Goal: Information Seeking & Learning: Learn about a topic

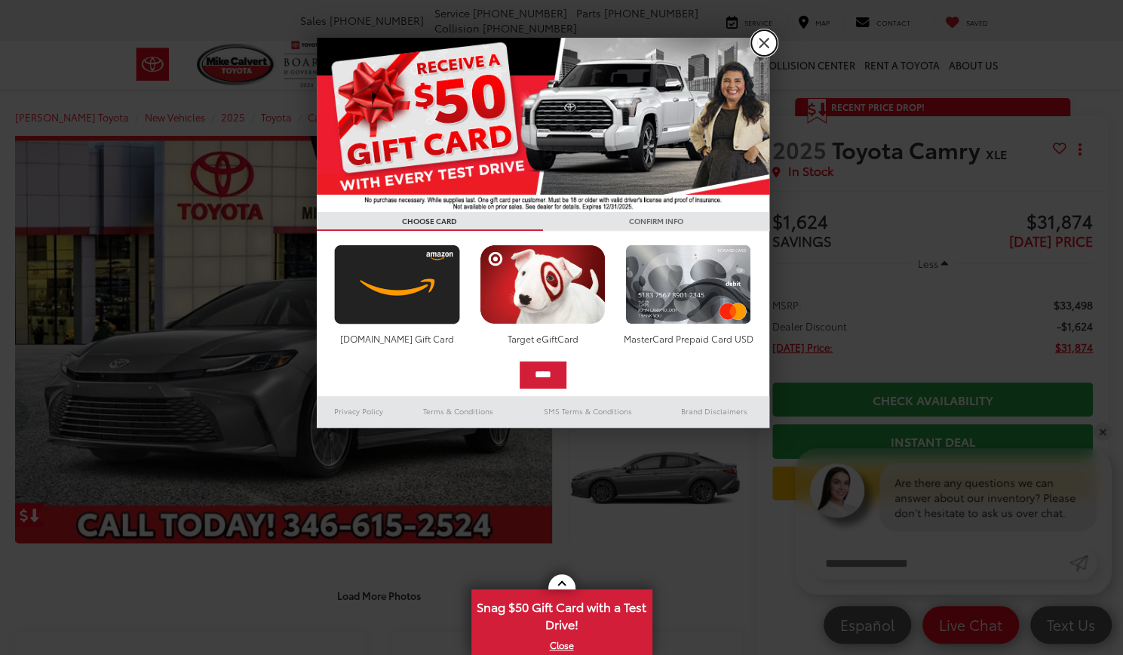
click at [760, 54] on link "X" at bounding box center [764, 43] width 26 height 26
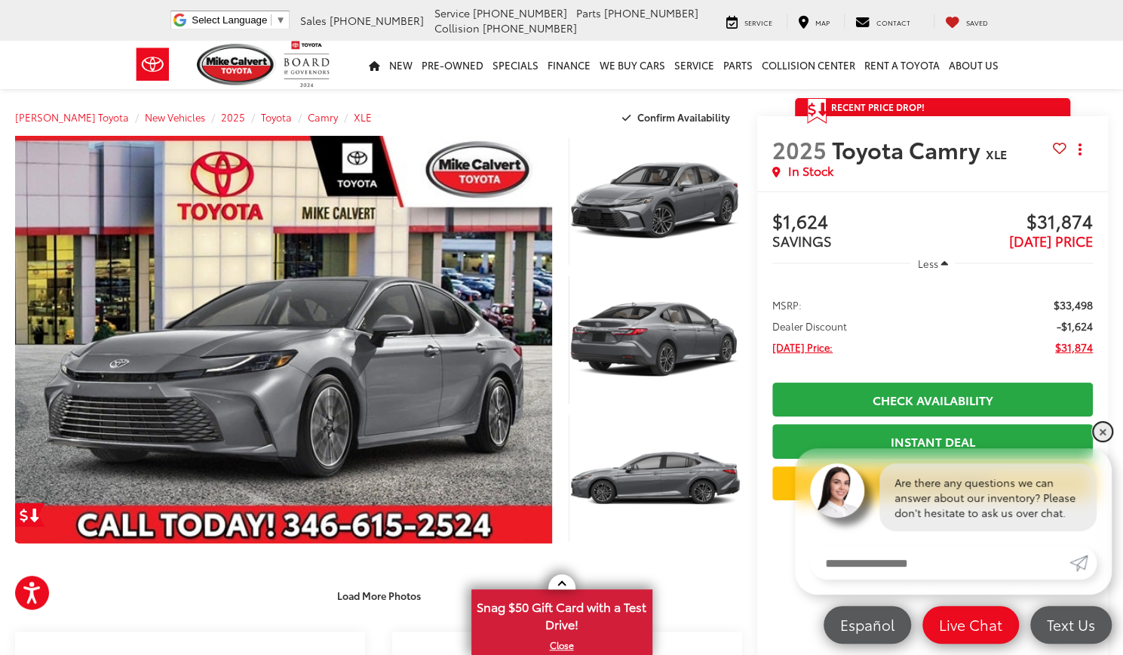
click at [1102, 436] on link "✕" at bounding box center [1103, 431] width 18 height 18
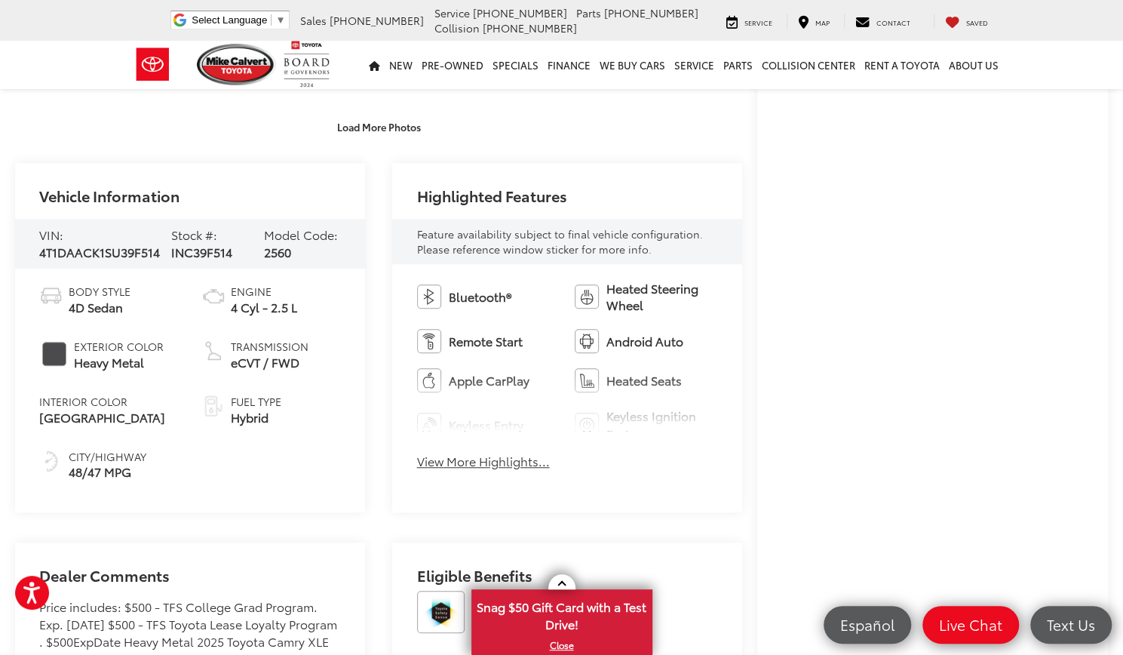
scroll to position [486, 0]
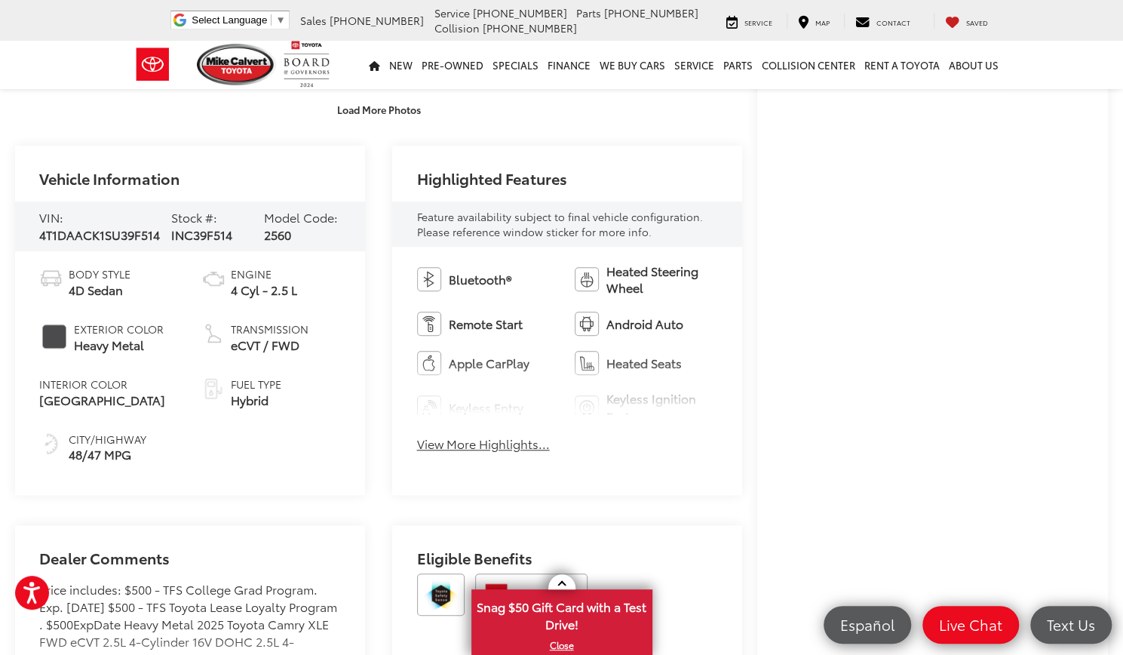
click at [527, 450] on button "View More Highlights..." at bounding box center [483, 443] width 133 height 17
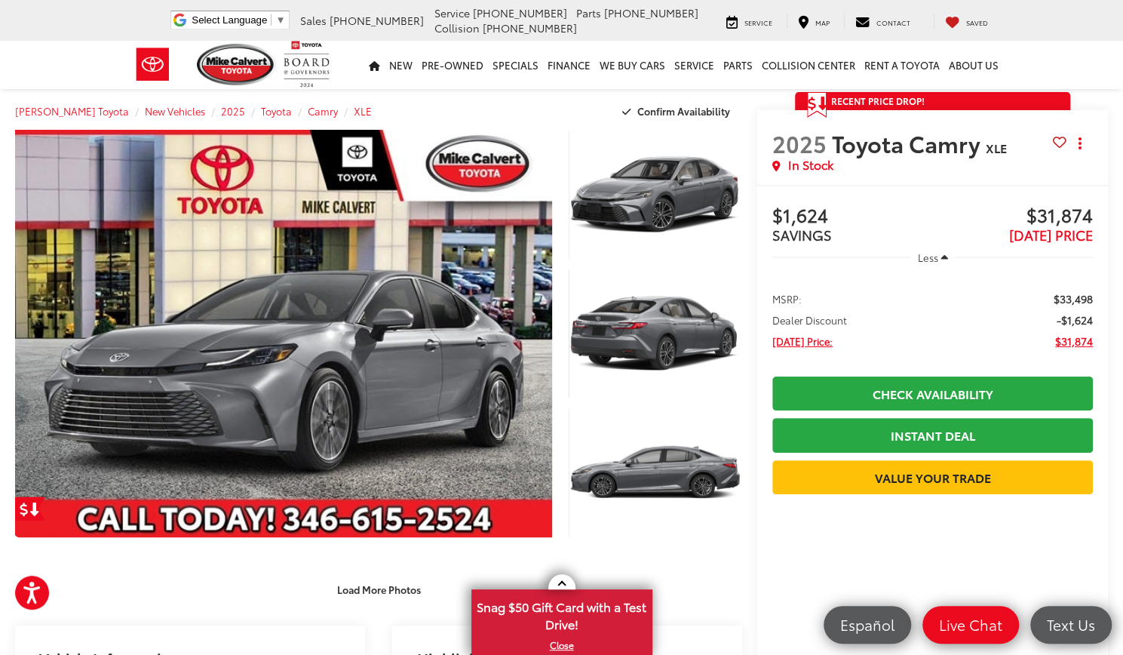
scroll to position [0, 0]
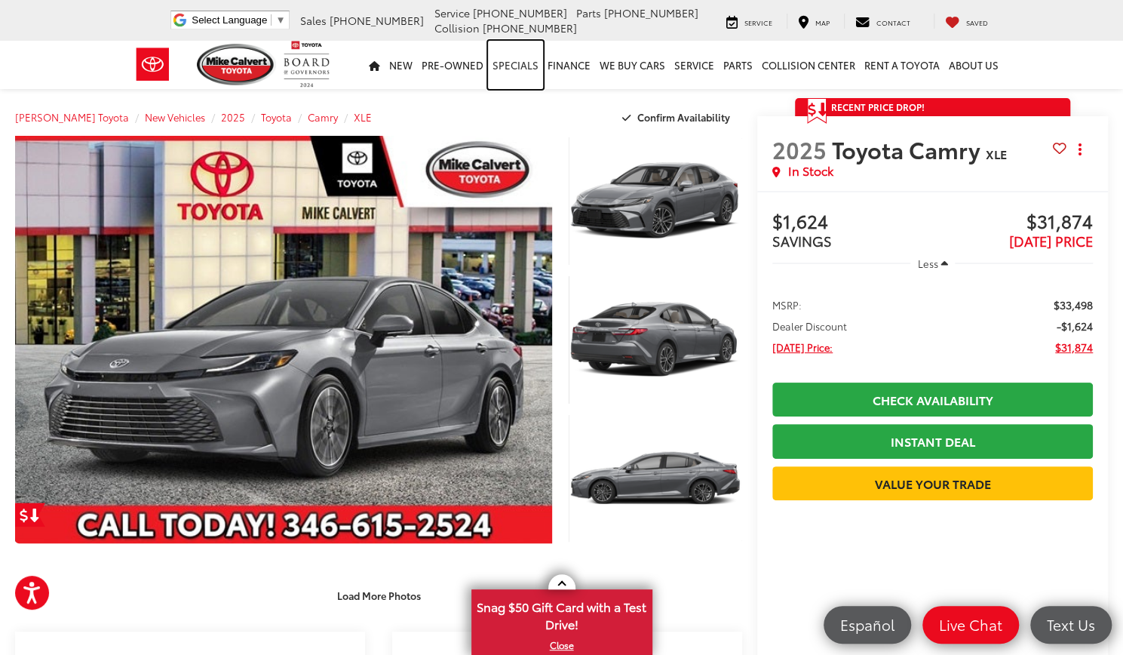
click at [523, 75] on link "Specials" at bounding box center [515, 65] width 55 height 48
click at [521, 67] on link "Specials" at bounding box center [515, 65] width 55 height 48
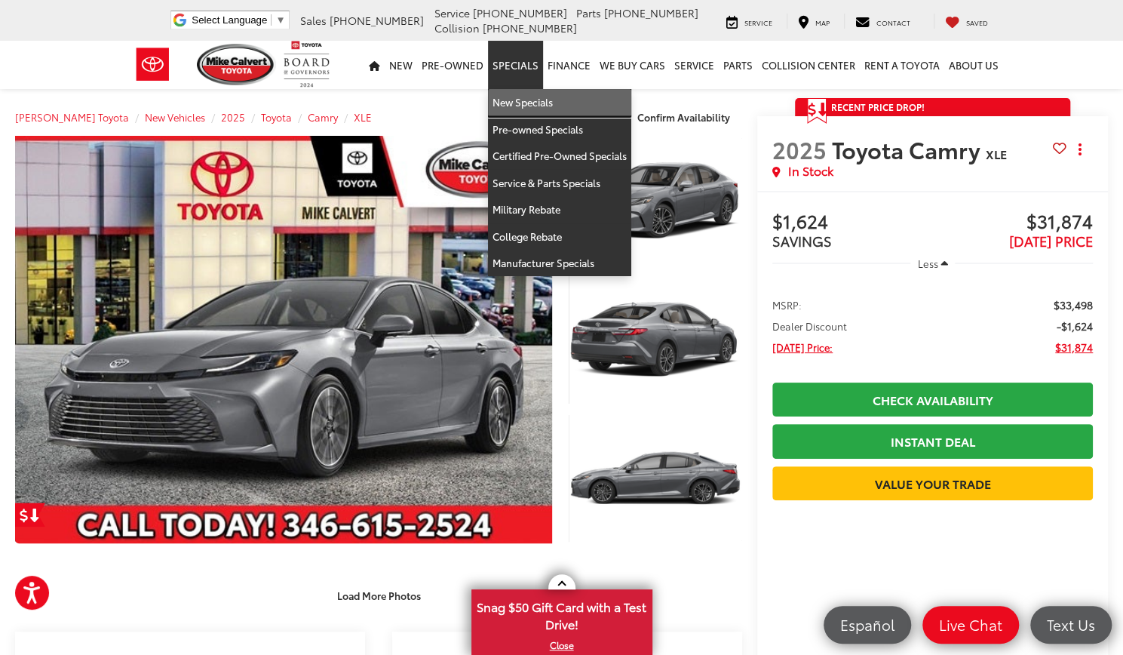
click at [539, 103] on link "New Specials" at bounding box center [559, 102] width 143 height 27
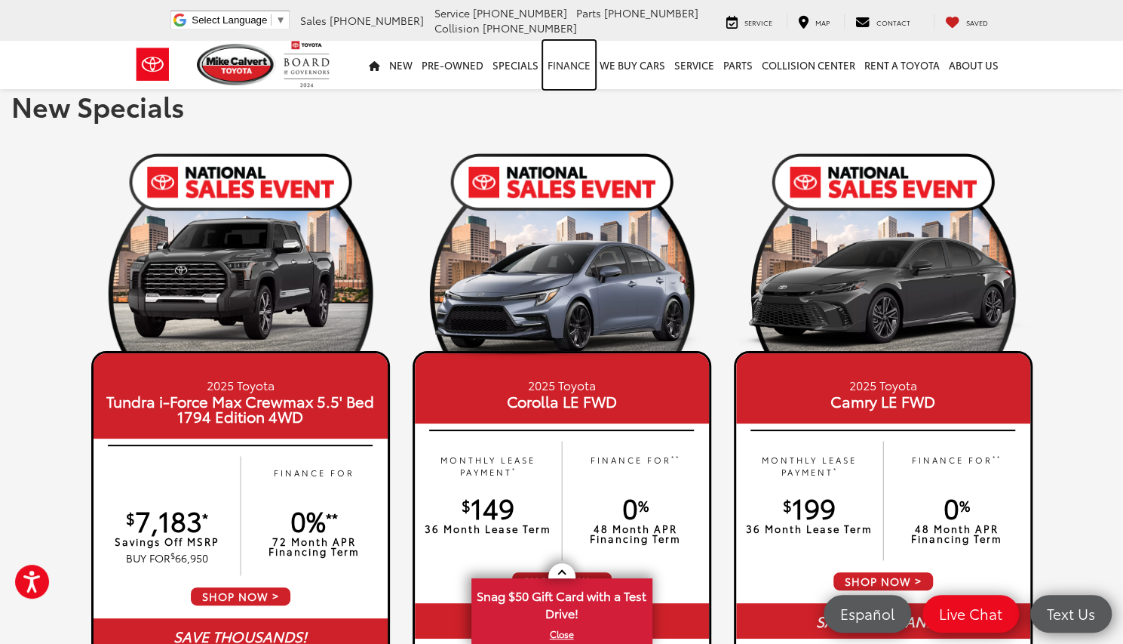
click at [582, 66] on link "Finance" at bounding box center [569, 65] width 52 height 48
click at [575, 74] on link "Finance" at bounding box center [569, 65] width 52 height 48
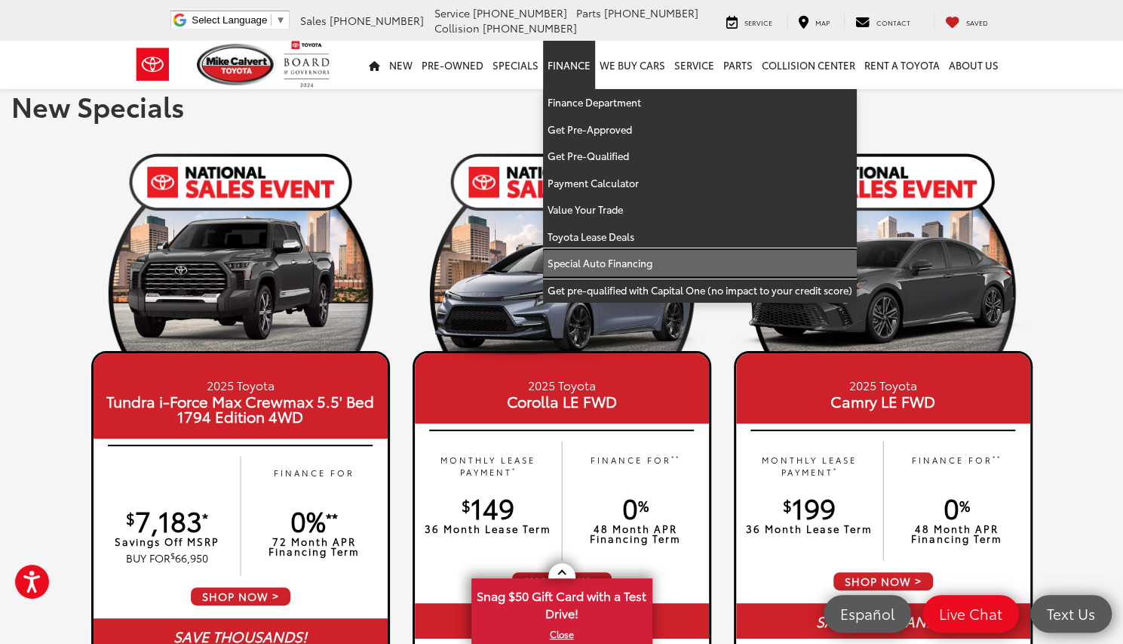
click at [641, 266] on link "Special Auto Financing" at bounding box center [700, 263] width 314 height 27
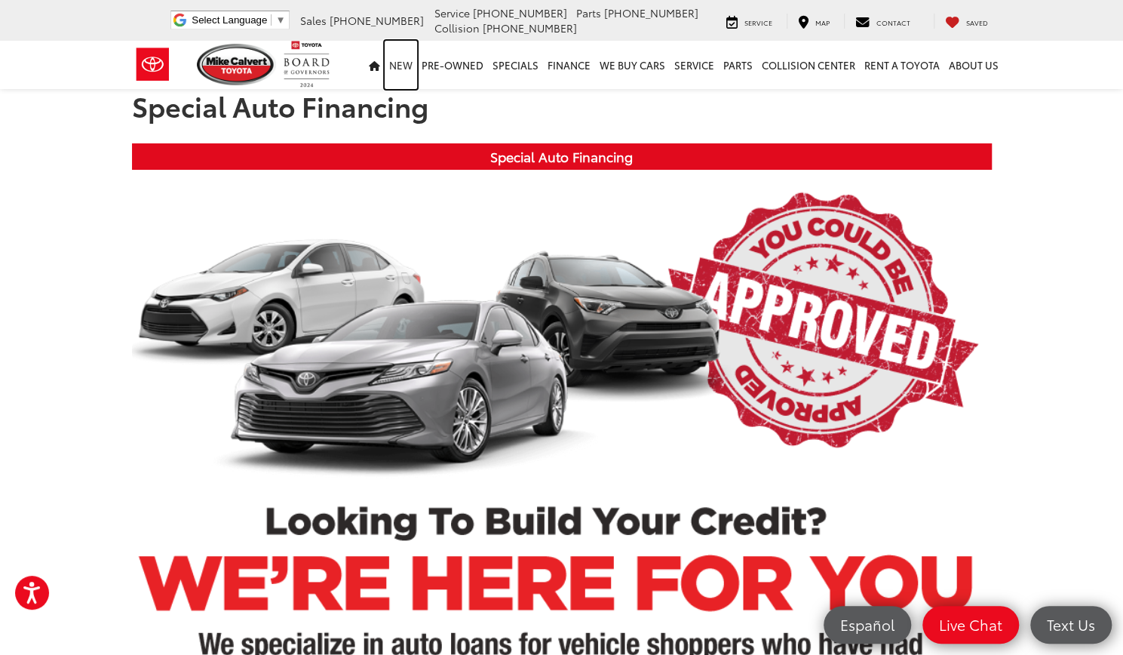
click at [417, 67] on link "New" at bounding box center [401, 65] width 32 height 48
click at [402, 81] on link "New" at bounding box center [401, 65] width 32 height 48
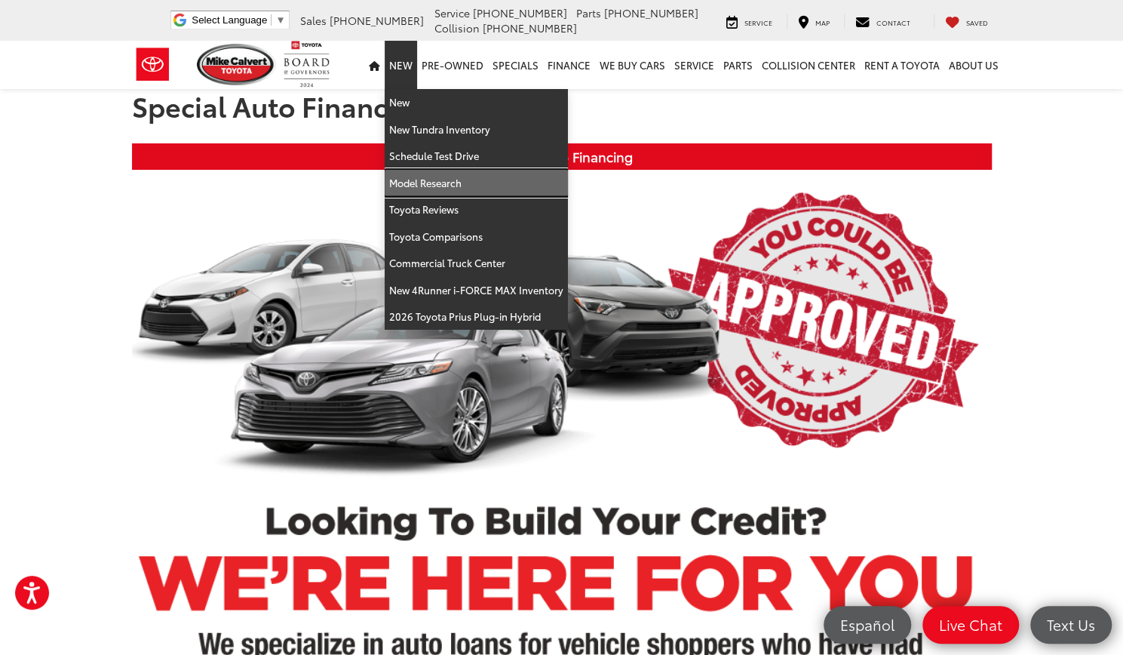
click at [461, 187] on link "Model Research" at bounding box center [476, 183] width 183 height 27
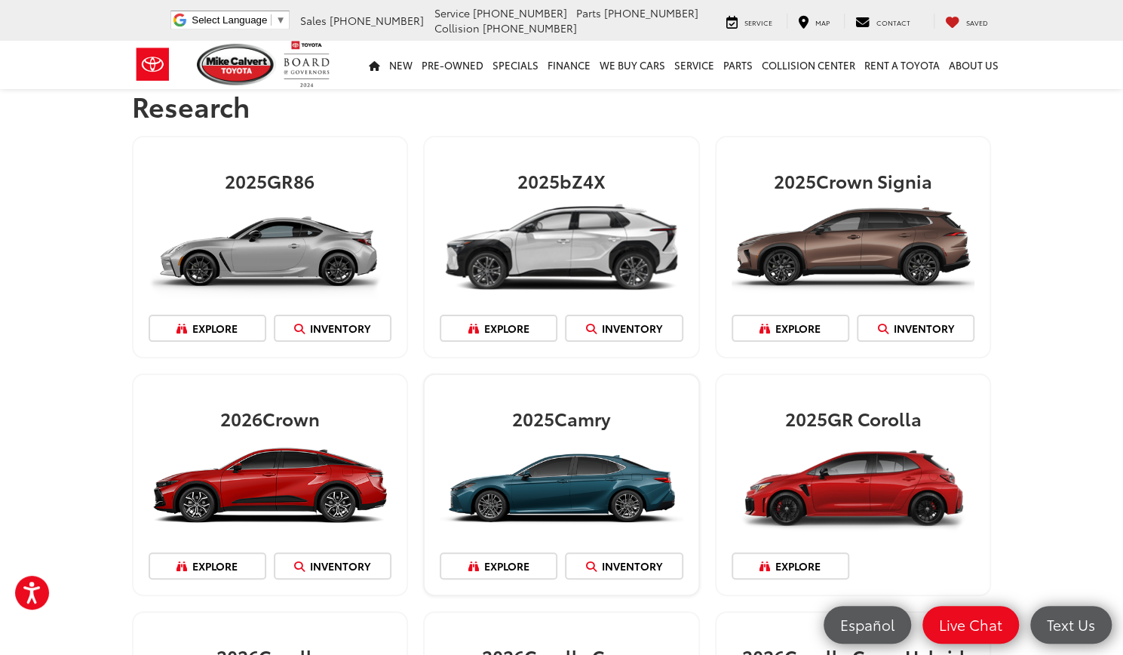
click at [607, 483] on img at bounding box center [562, 484] width 244 height 103
click at [604, 508] on img at bounding box center [562, 484] width 244 height 103
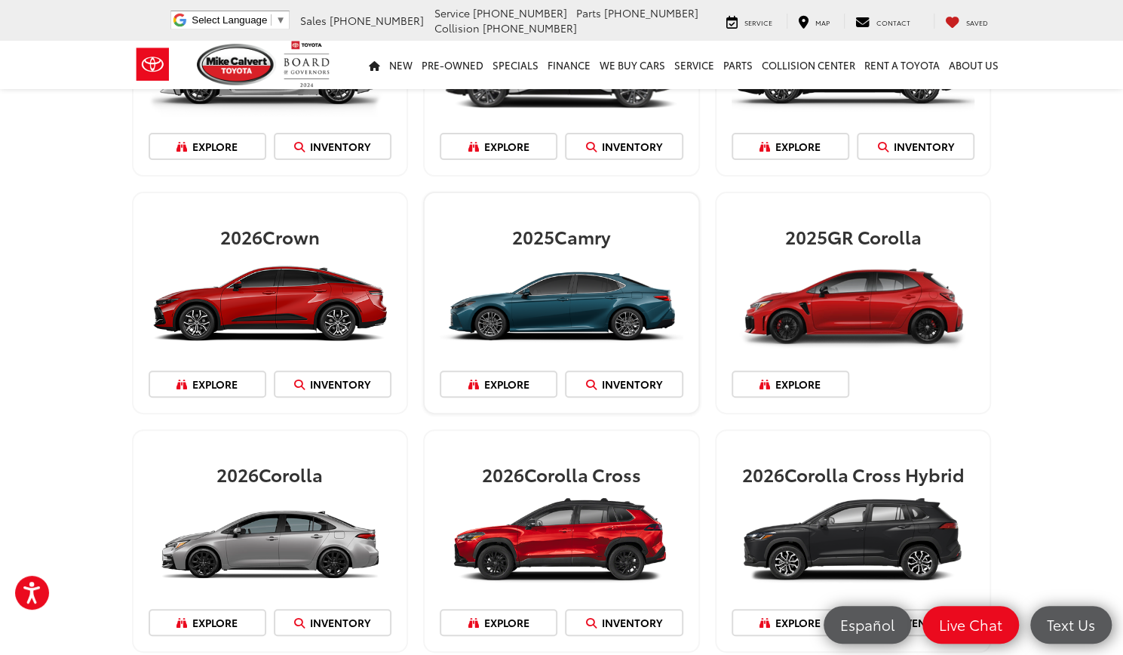
scroll to position [179, 0]
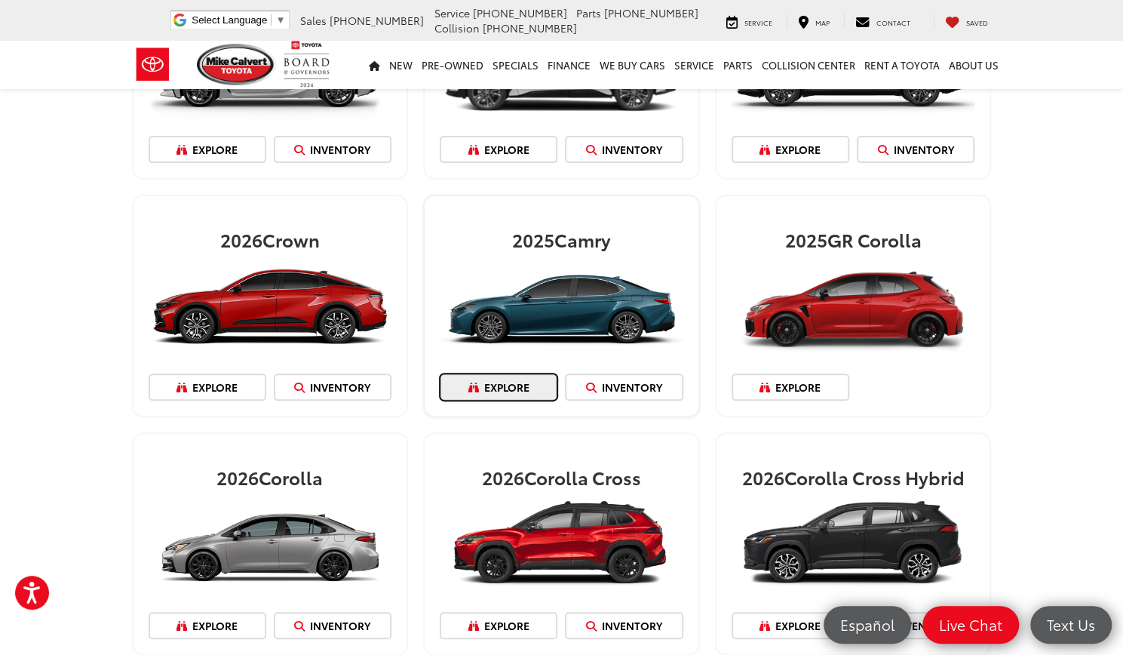
click at [527, 395] on link "Explore" at bounding box center [499, 386] width 118 height 27
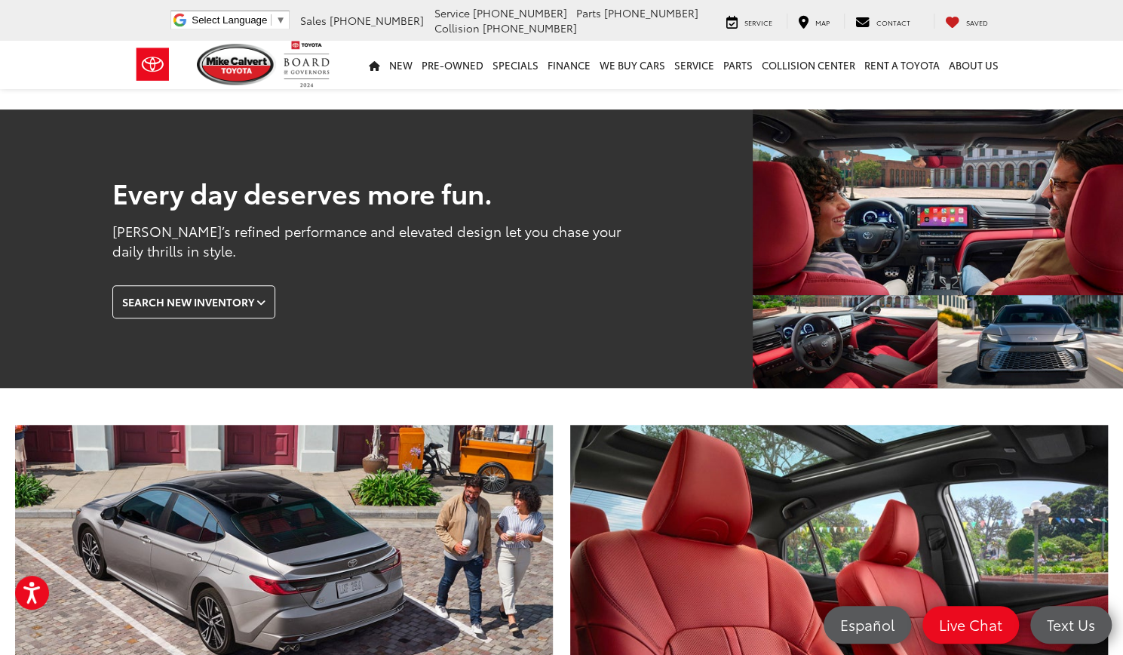
scroll to position [649, 0]
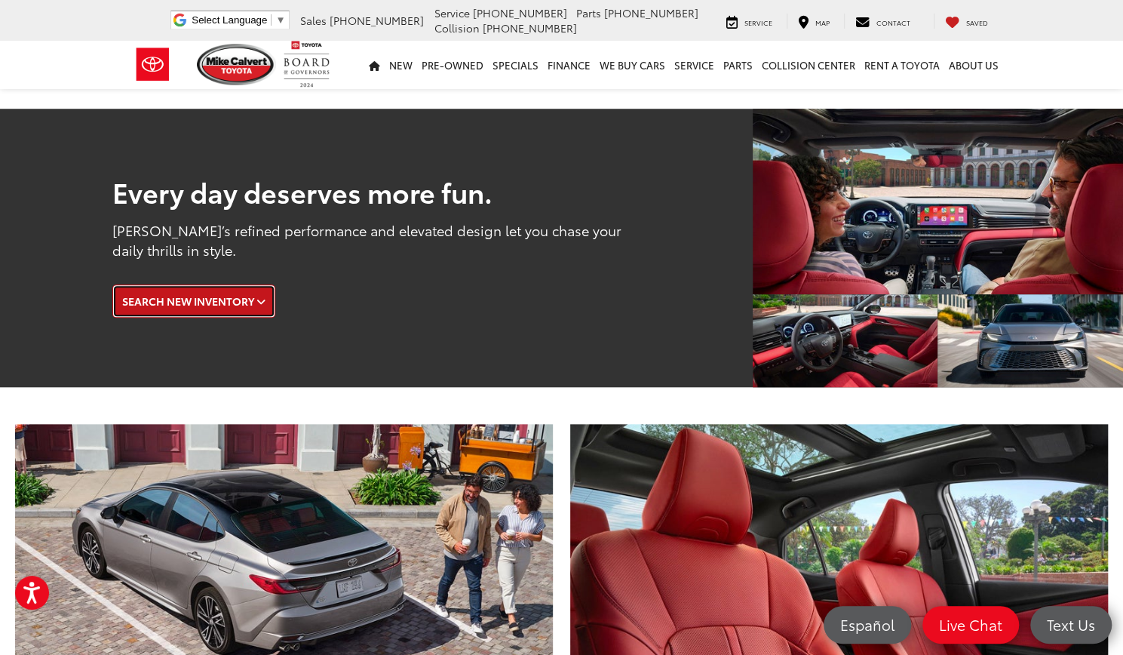
click at [252, 293] on span "Search New Inventory" at bounding box center [188, 300] width 132 height 15
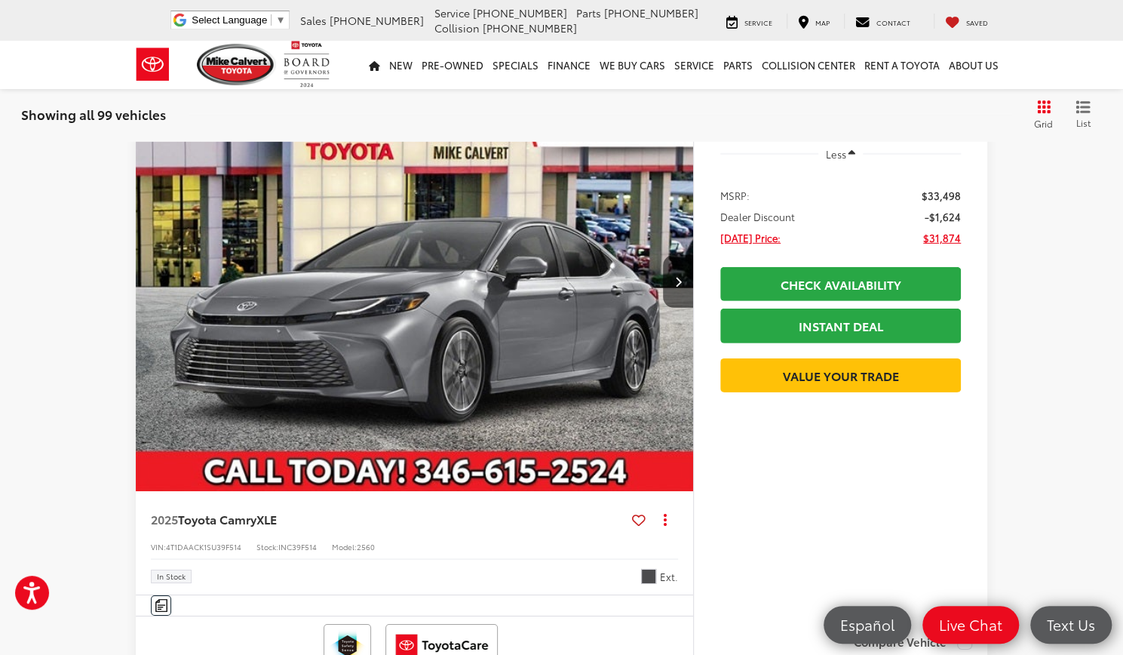
scroll to position [2597, 0]
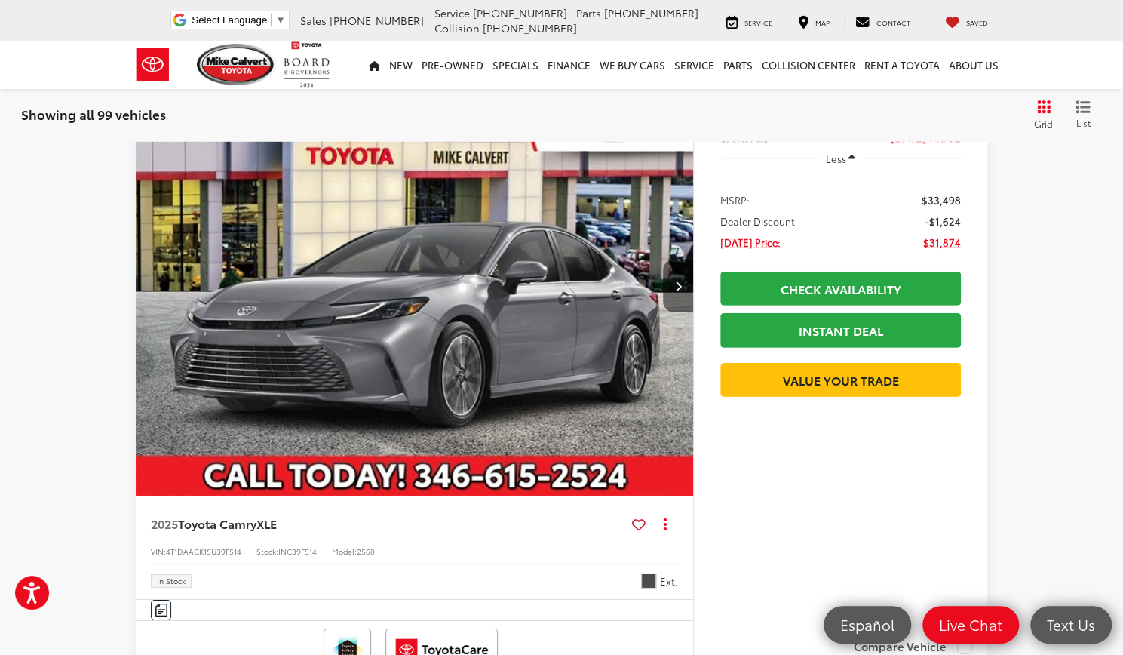
click at [680, 276] on button "Next image" at bounding box center [678, 286] width 30 height 53
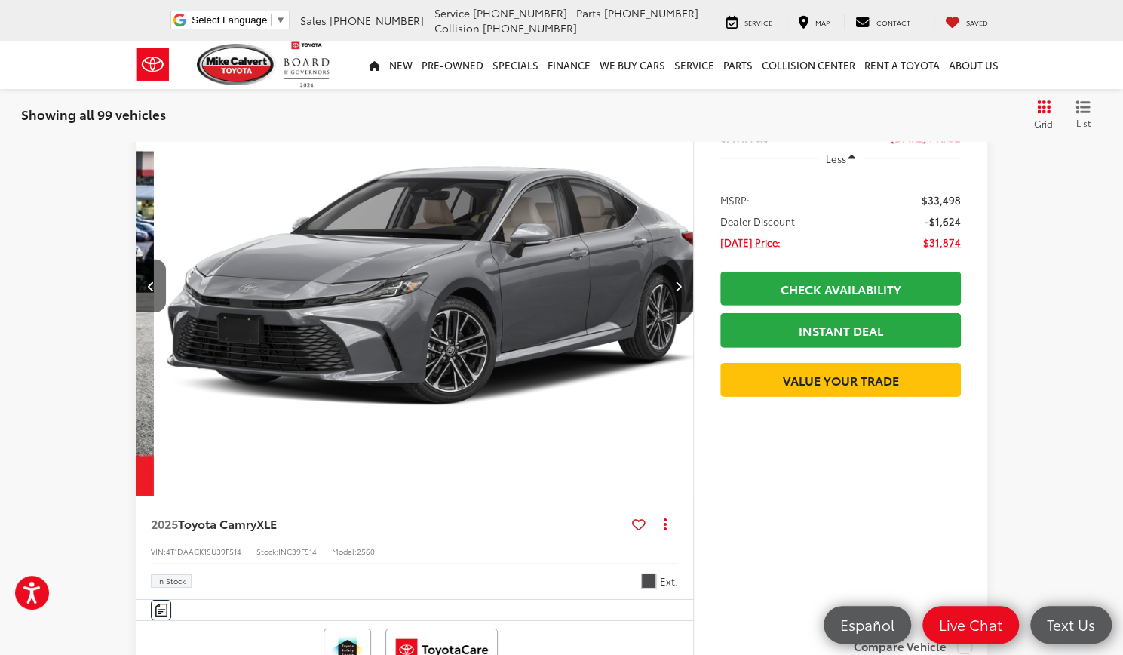
scroll to position [0, 560]
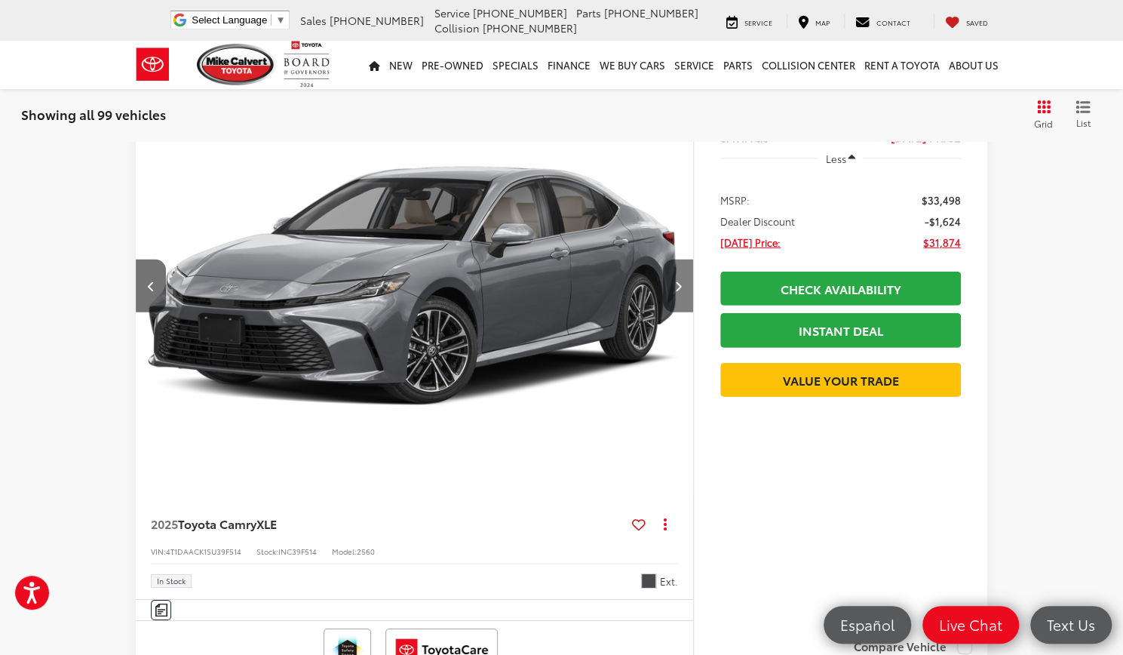
click at [677, 281] on icon "Next image" at bounding box center [677, 286] width 7 height 11
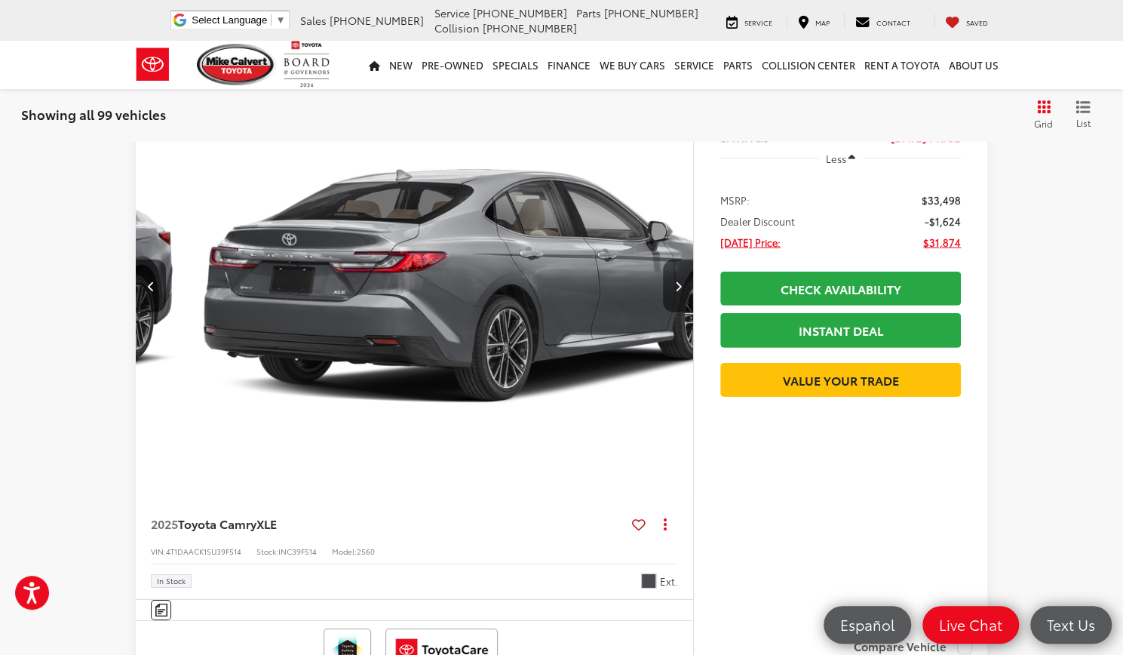
scroll to position [0, 1119]
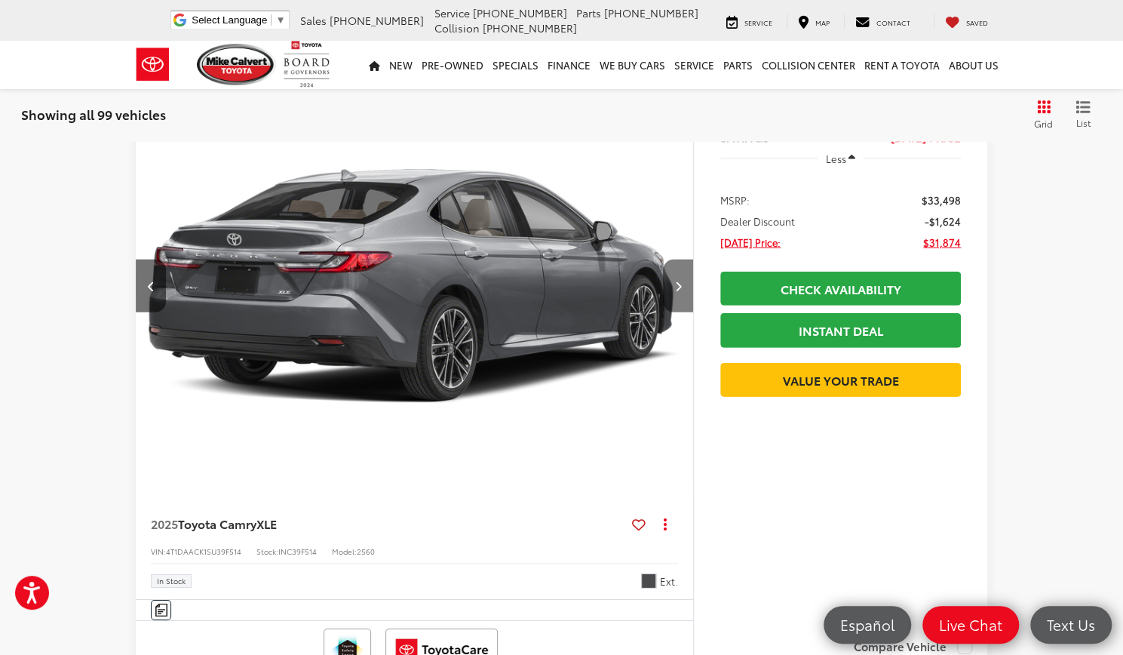
click at [682, 271] on button "Next image" at bounding box center [678, 286] width 30 height 53
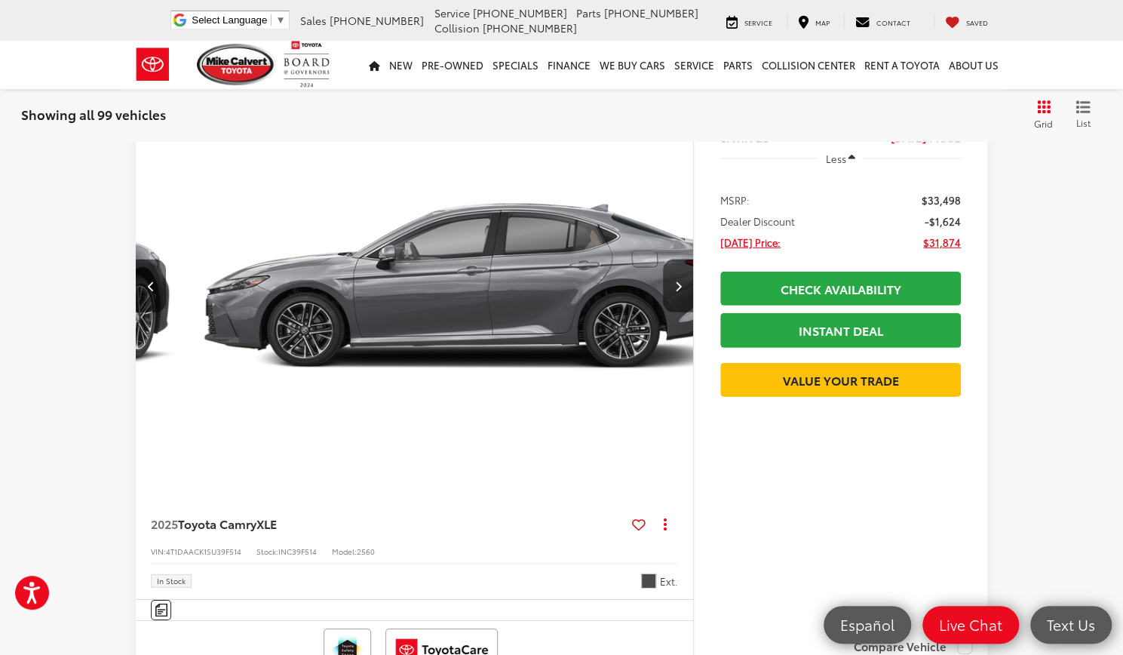
scroll to position [0, 1679]
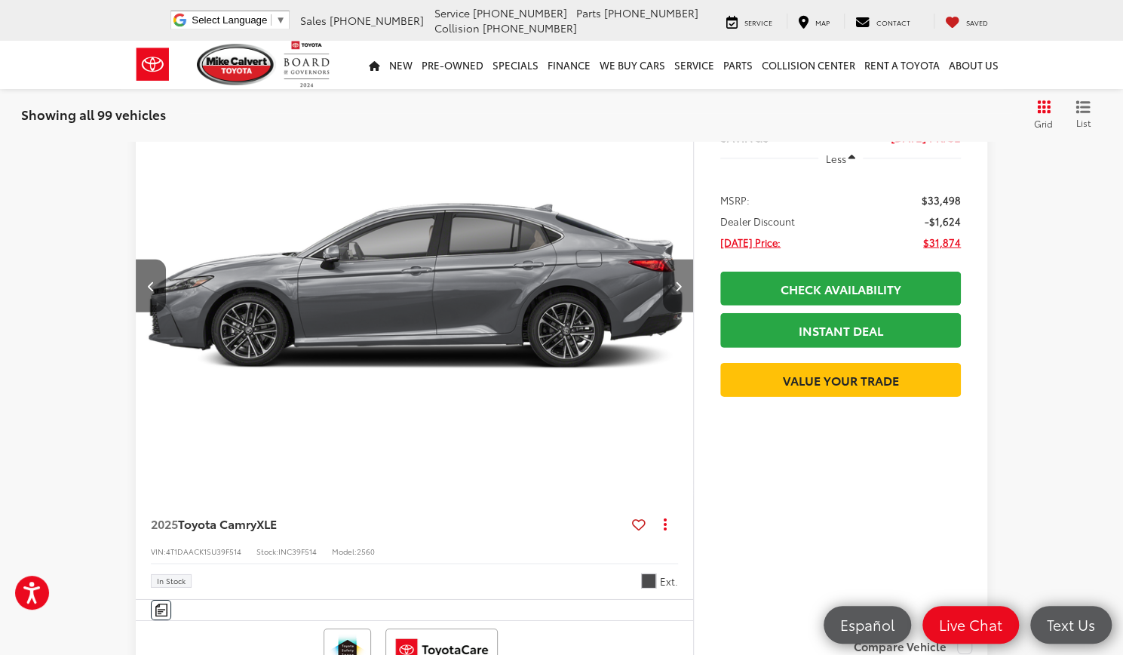
click at [679, 278] on button "Next image" at bounding box center [678, 286] width 30 height 53
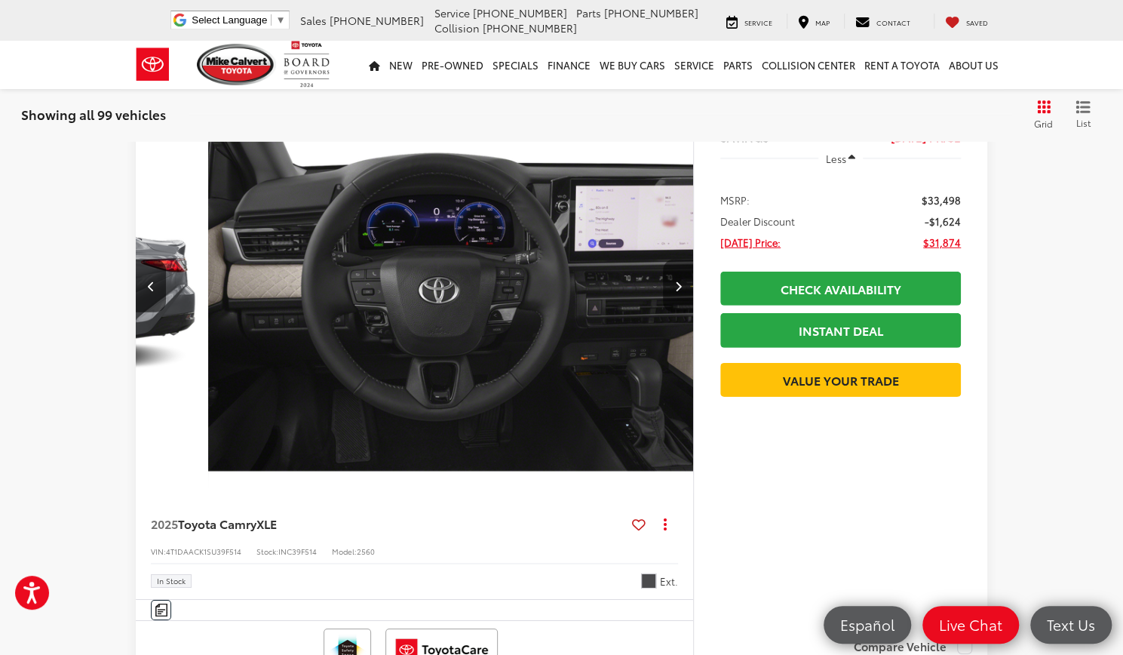
scroll to position [0, 2238]
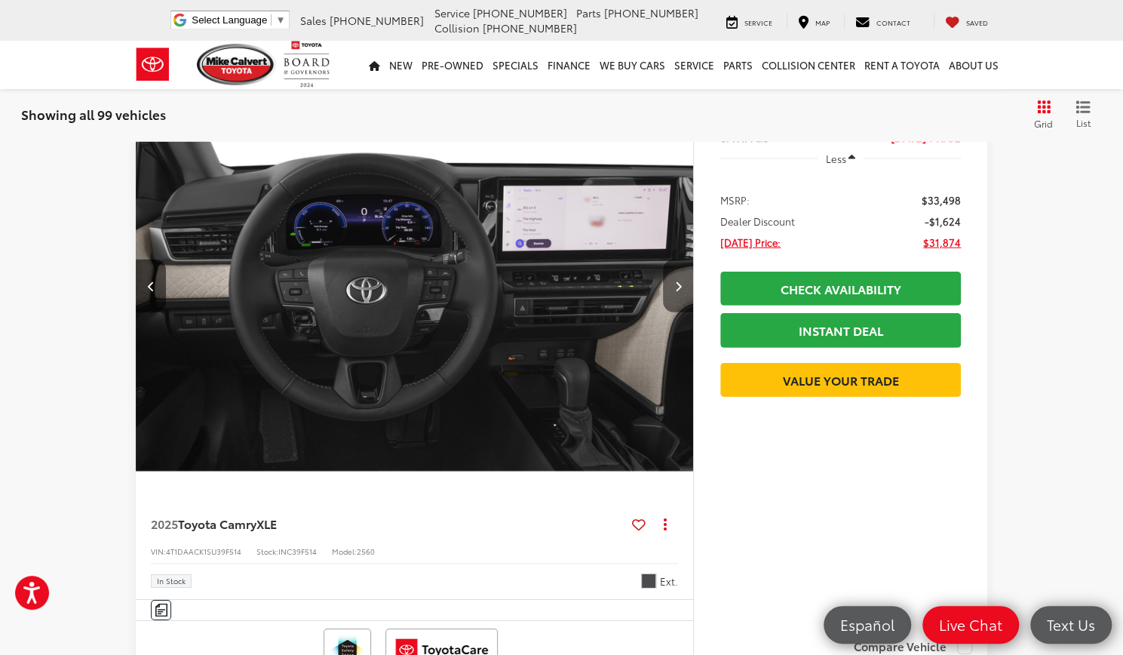
click at [677, 281] on icon "Next image" at bounding box center [677, 286] width 7 height 11
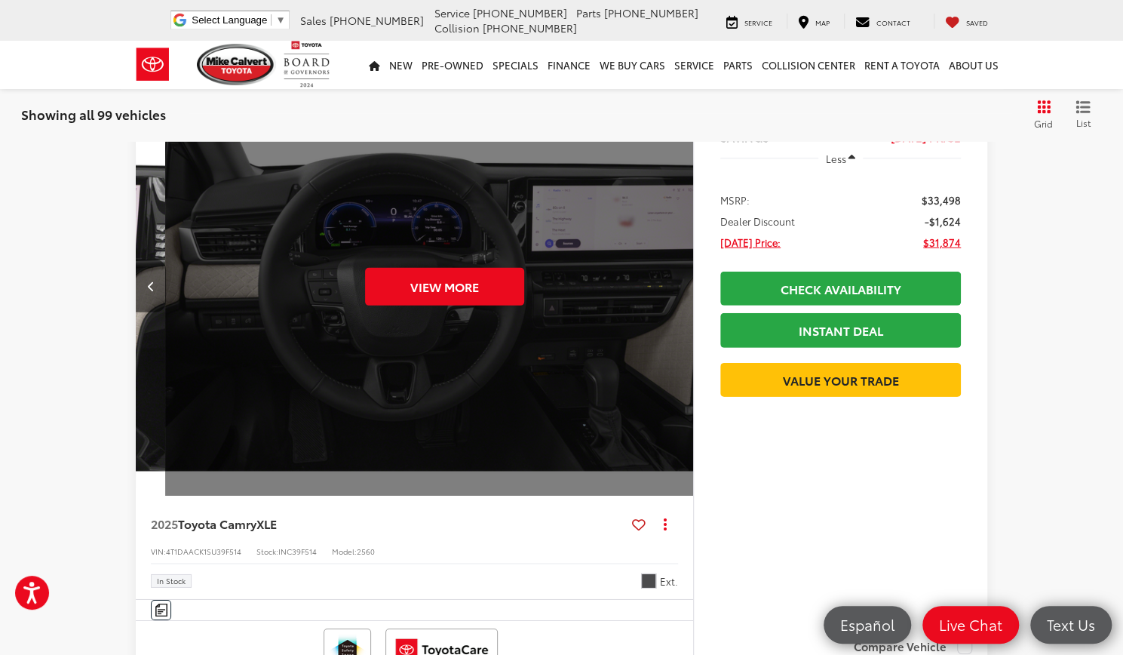
scroll to position [0, 2797]
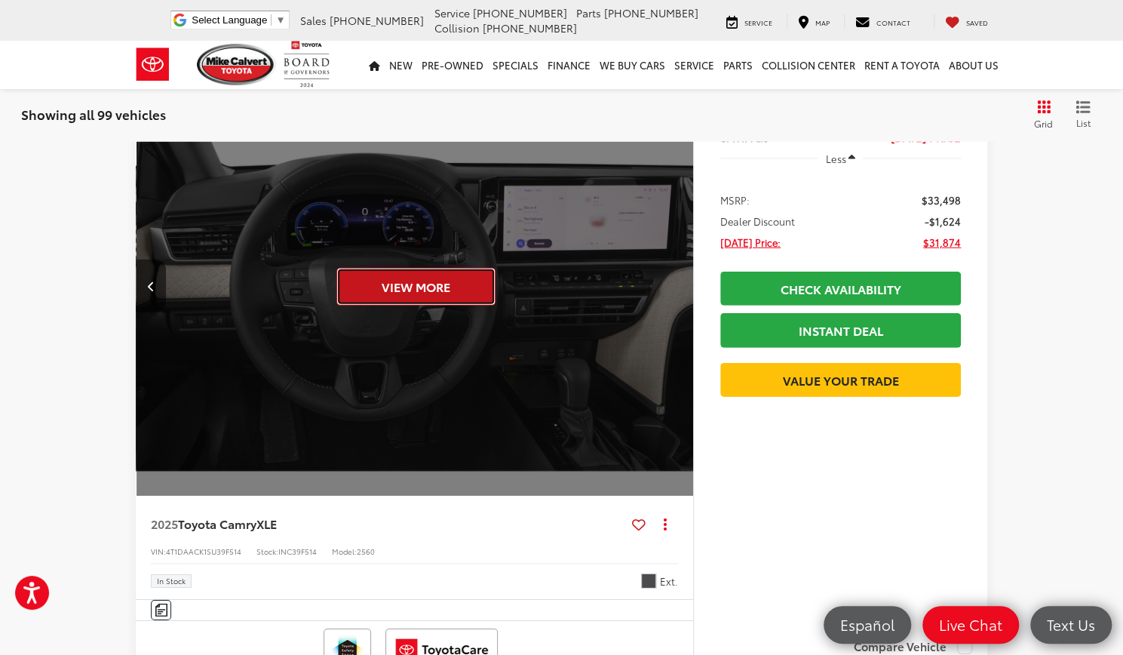
click at [456, 281] on button "View More" at bounding box center [415, 287] width 159 height 38
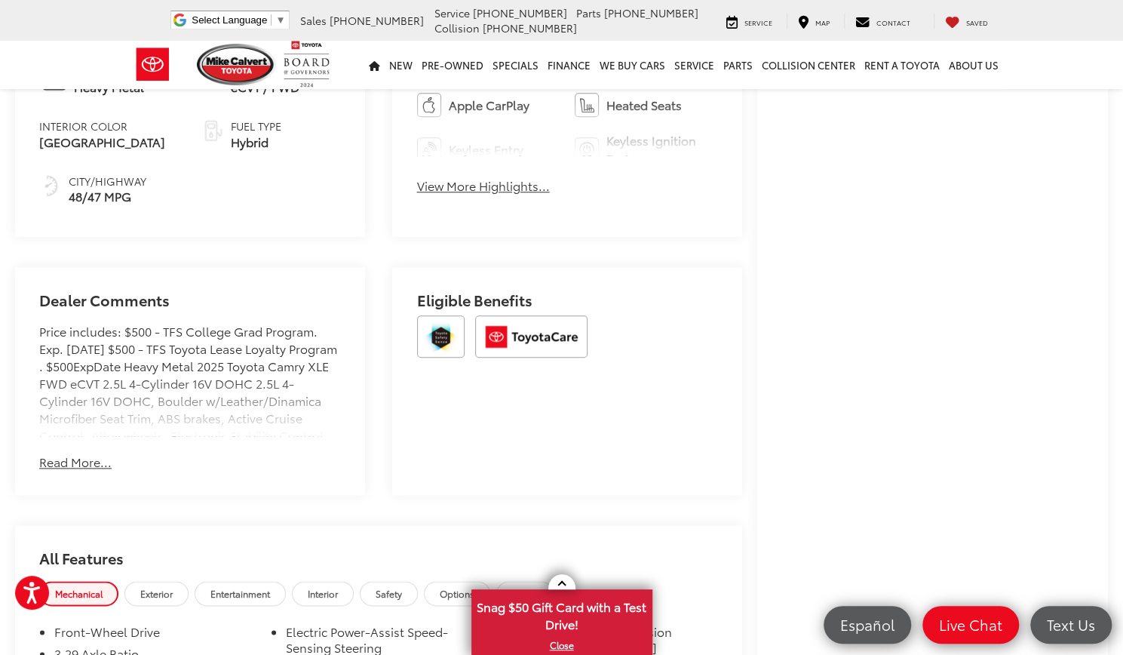
scroll to position [753, 0]
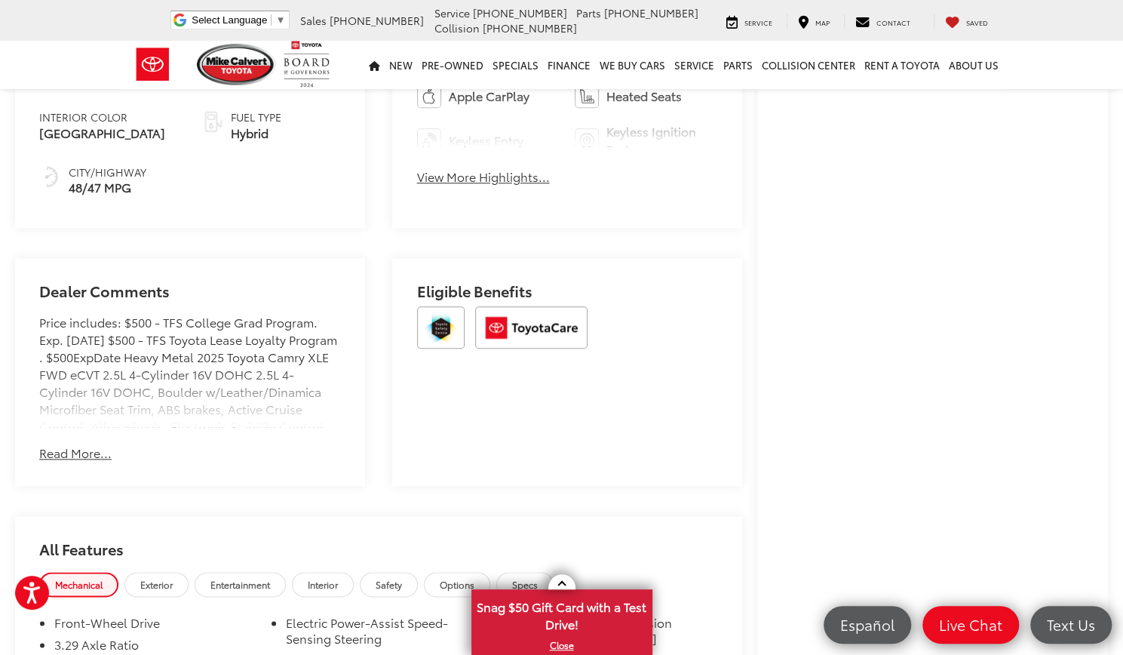
click at [89, 457] on button "Read More..." at bounding box center [75, 452] width 72 height 17
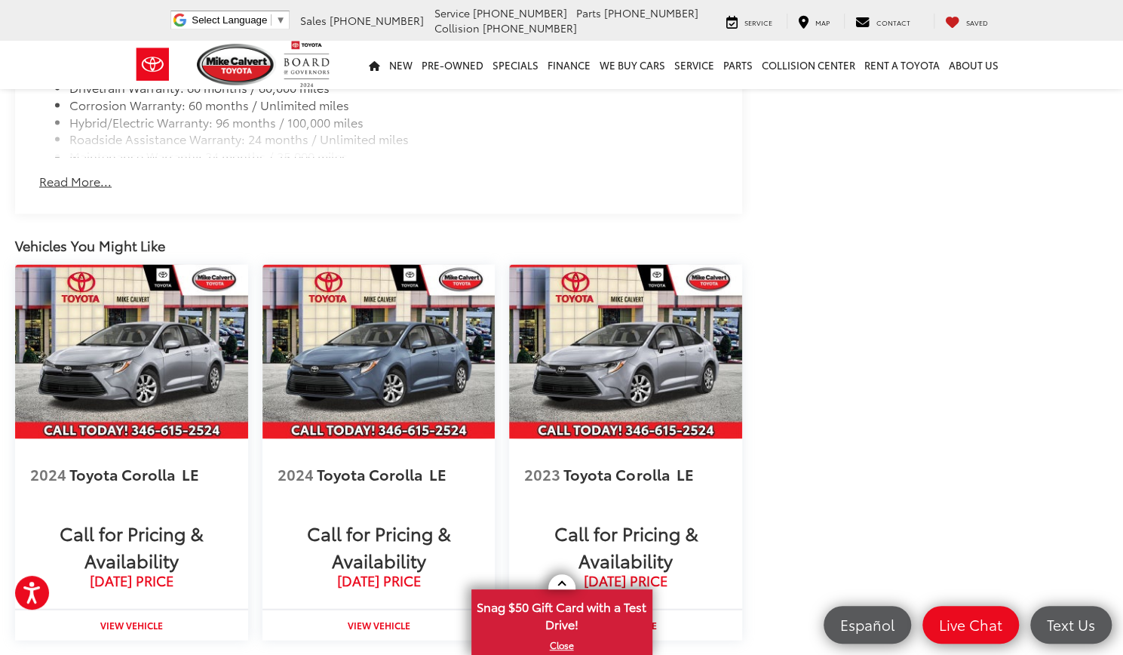
scroll to position [1661, 0]
click at [92, 189] on button "Read More..." at bounding box center [75, 179] width 72 height 17
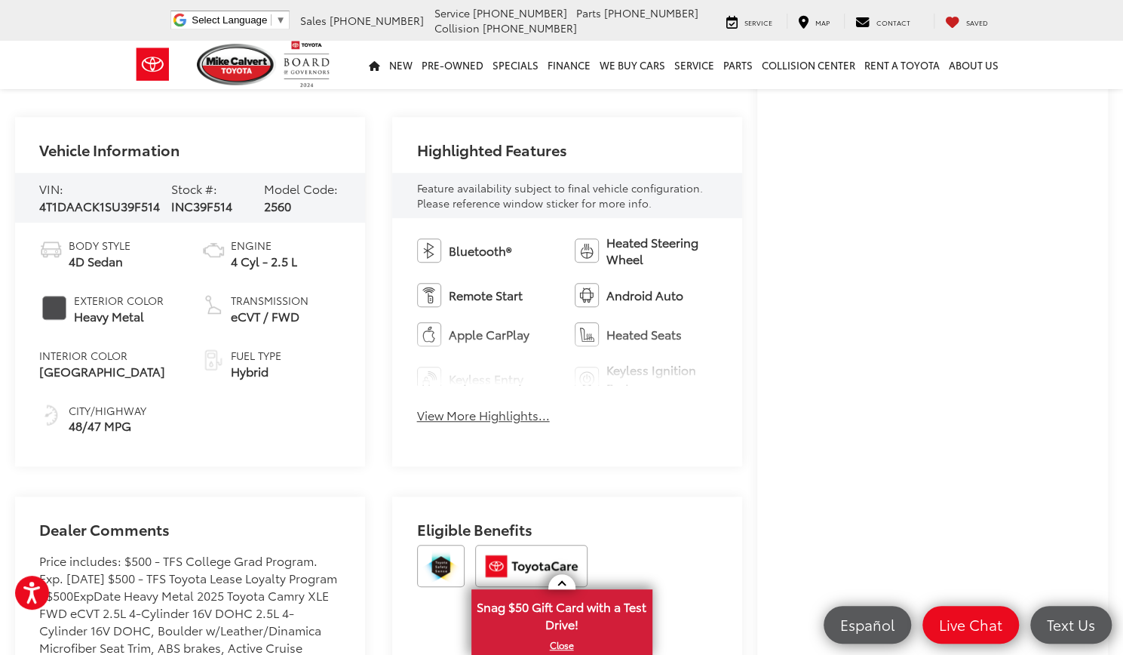
scroll to position [517, 0]
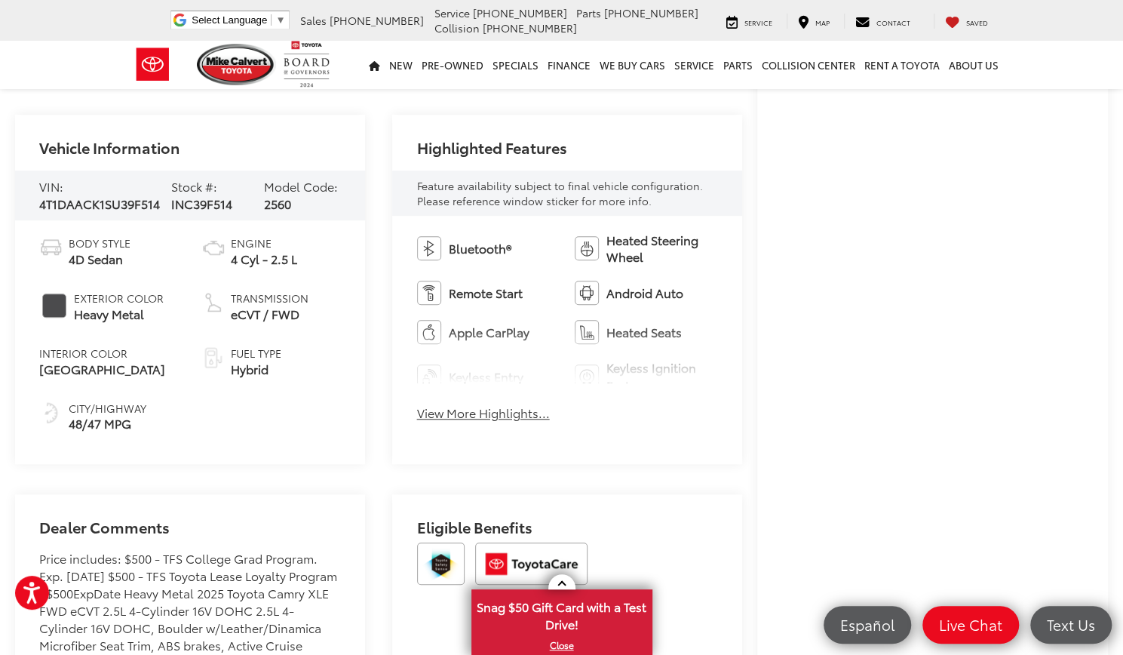
click at [487, 419] on button "View More Highlights..." at bounding box center [483, 412] width 133 height 17
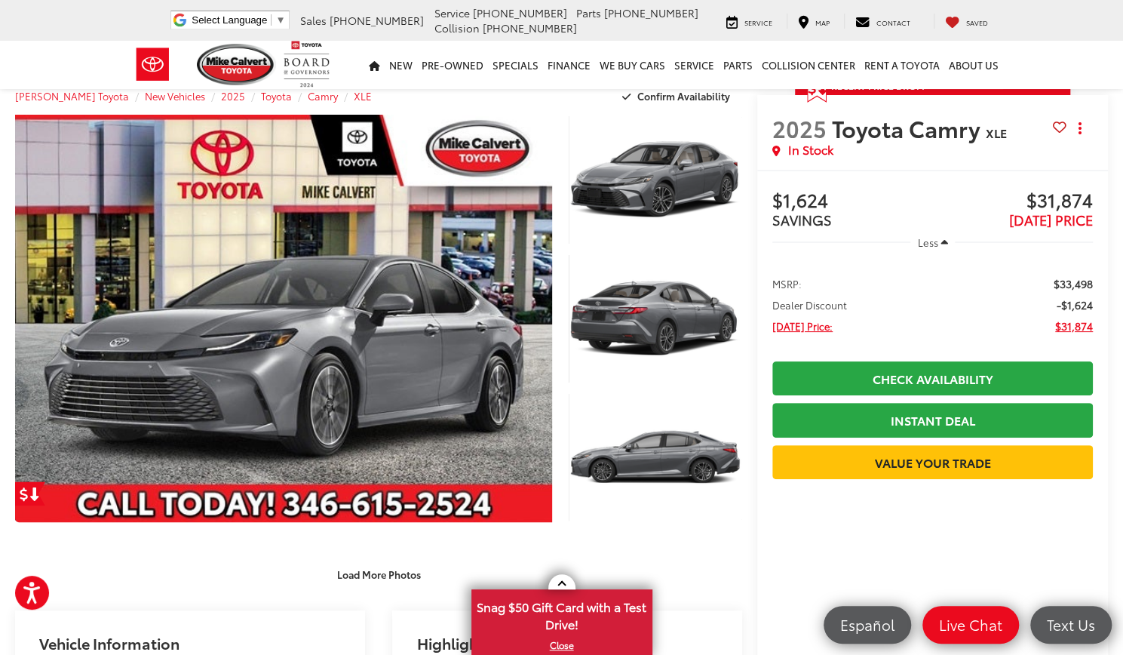
scroll to position [0, 0]
